Goal: Information Seeking & Learning: Learn about a topic

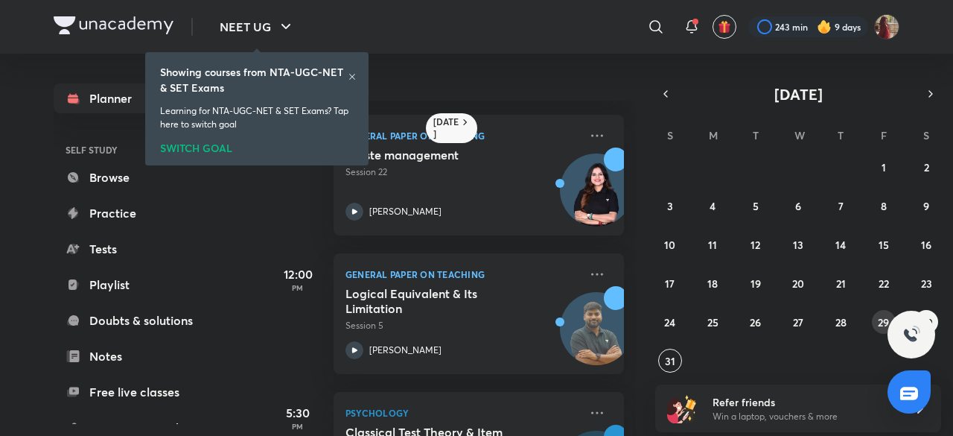
click at [877, 321] on button "29" at bounding box center [884, 322] width 24 height 24
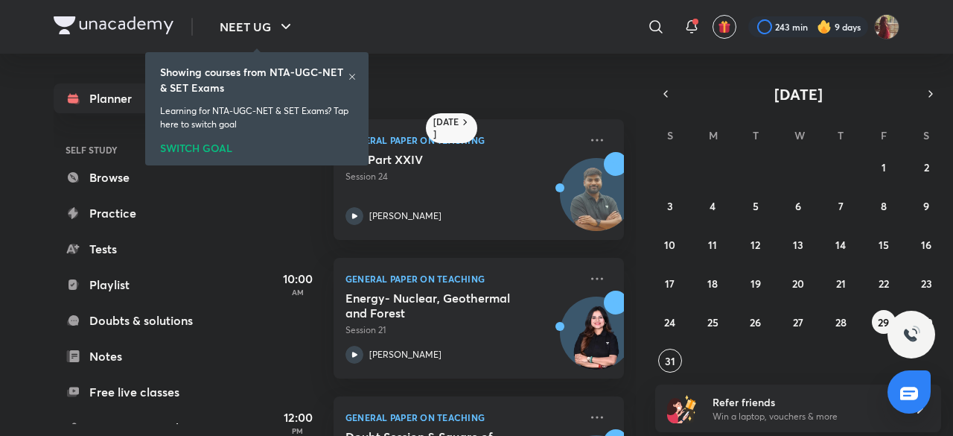
click at [352, 74] on icon at bounding box center [352, 76] width 9 height 9
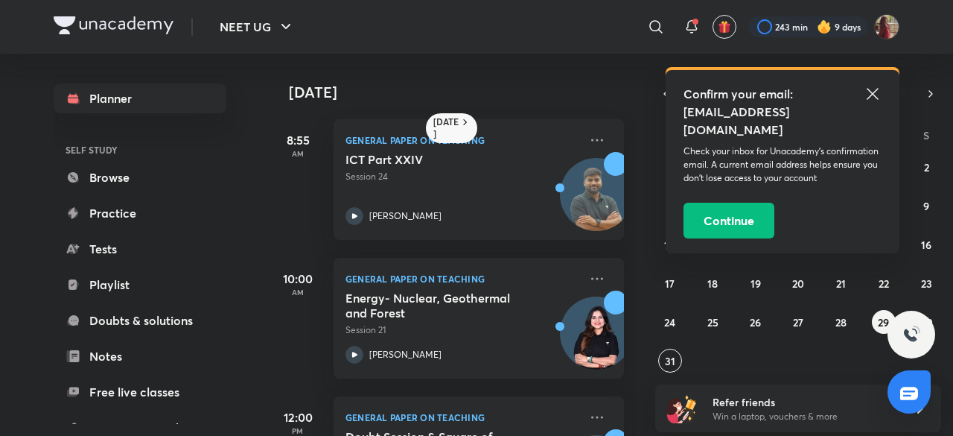
click at [870, 91] on icon at bounding box center [872, 93] width 11 height 11
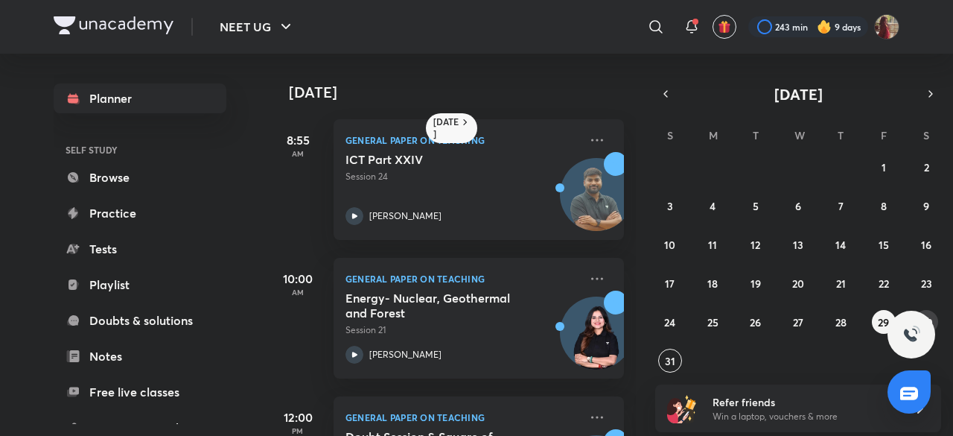
click at [937, 323] on button "30" at bounding box center [927, 322] width 24 height 24
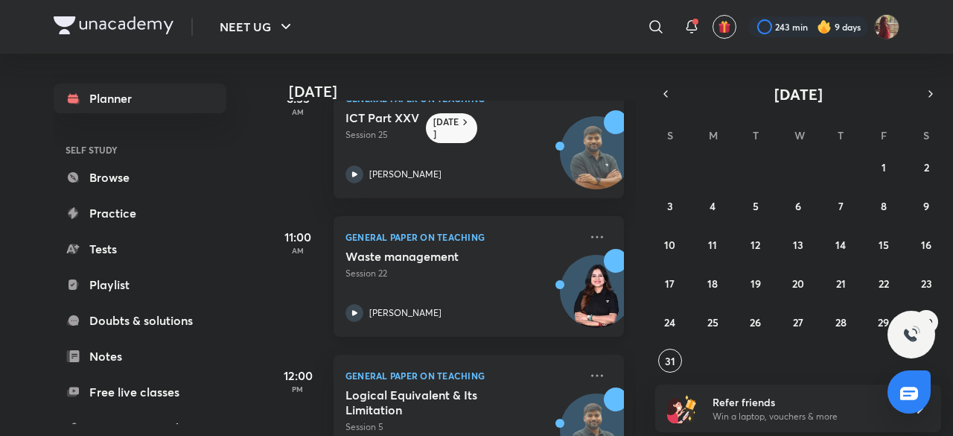
scroll to position [41, 0]
click at [350, 313] on icon at bounding box center [355, 314] width 18 height 18
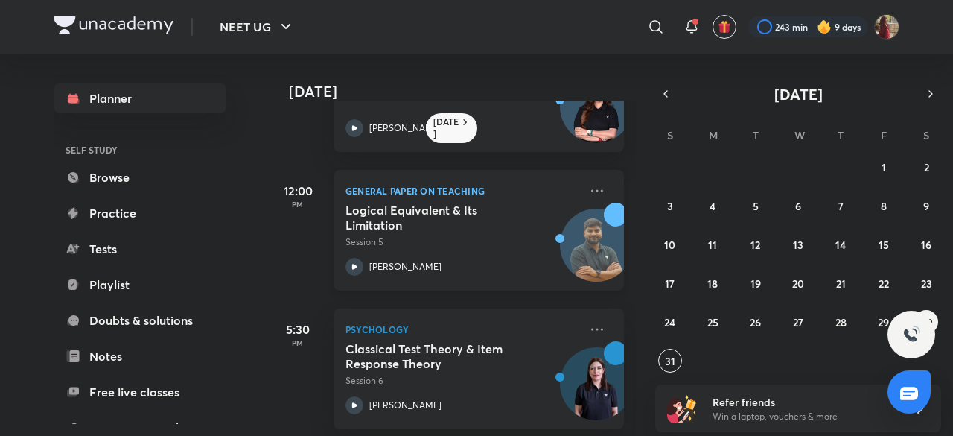
scroll to position [244, 0]
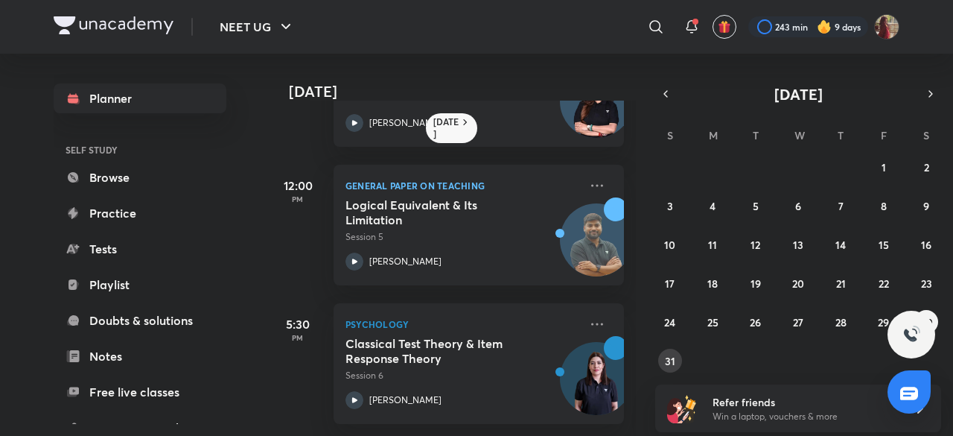
click at [667, 365] on abbr "31" at bounding box center [670, 361] width 10 height 14
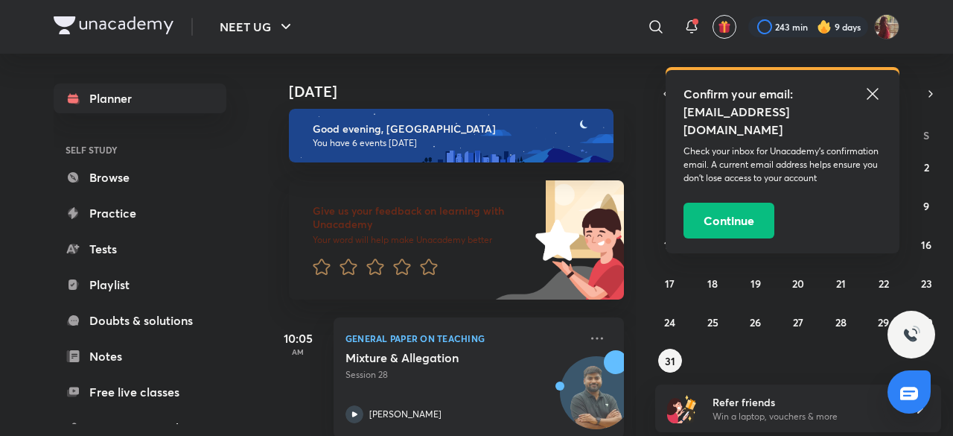
scroll to position [0, 0]
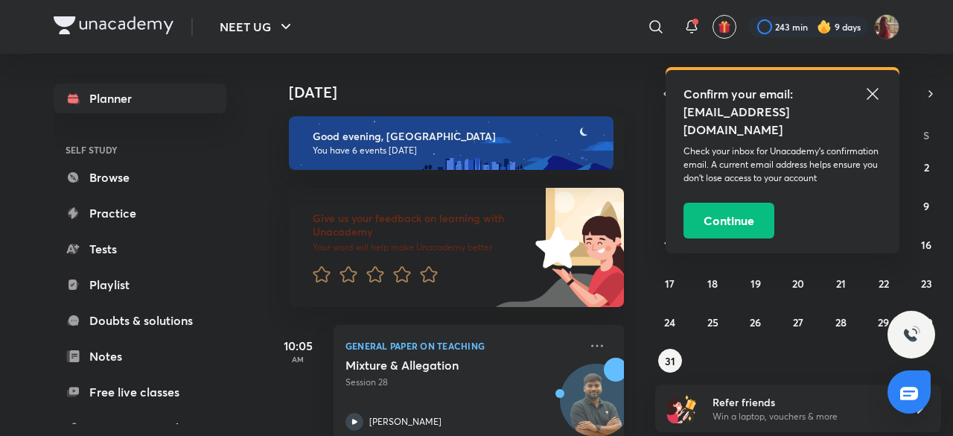
click at [872, 89] on icon at bounding box center [873, 94] width 18 height 18
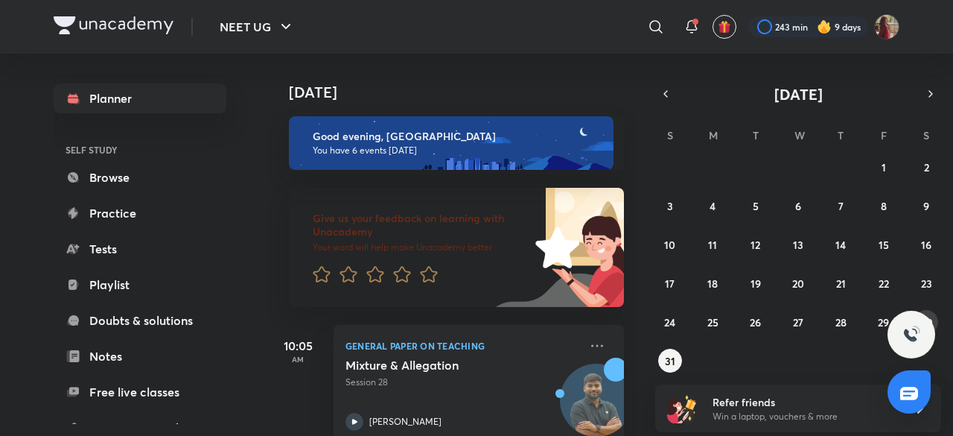
click at [936, 320] on button "30" at bounding box center [927, 322] width 24 height 24
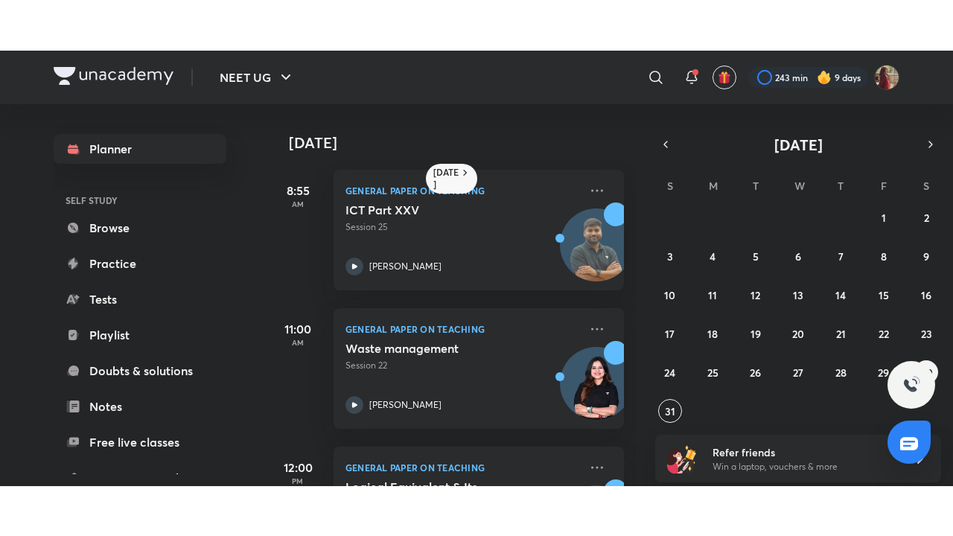
scroll to position [60, 0]
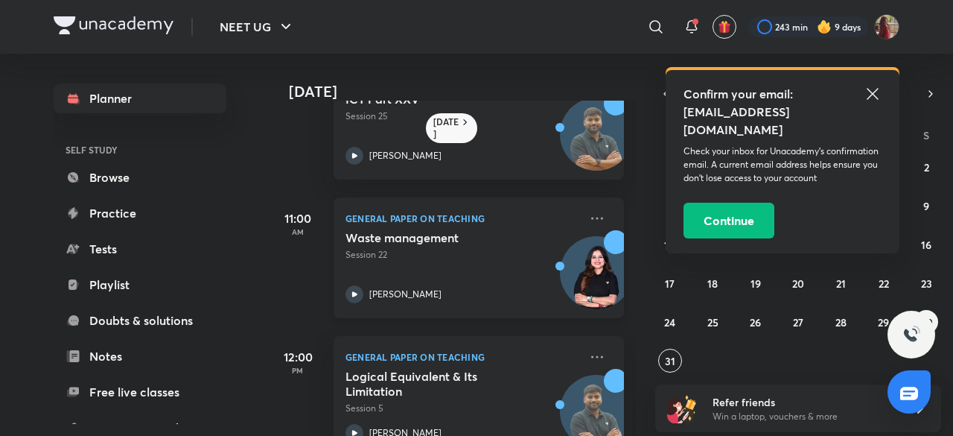
click at [352, 295] on icon at bounding box center [355, 294] width 18 height 18
